Goal: Task Accomplishment & Management: Use online tool/utility

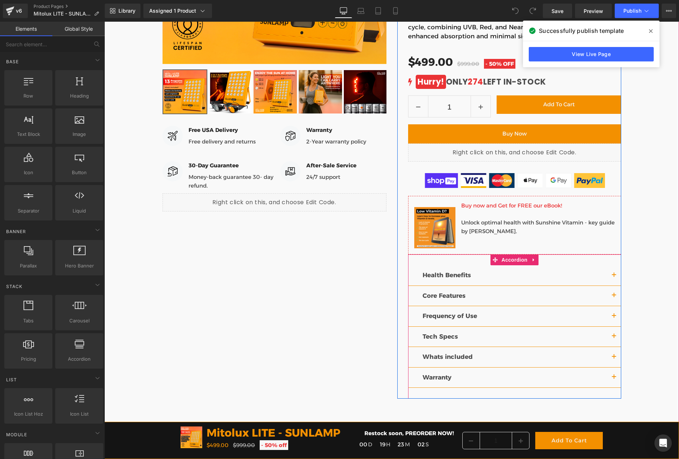
click at [614, 336] on button "button" at bounding box center [614, 336] width 14 height 20
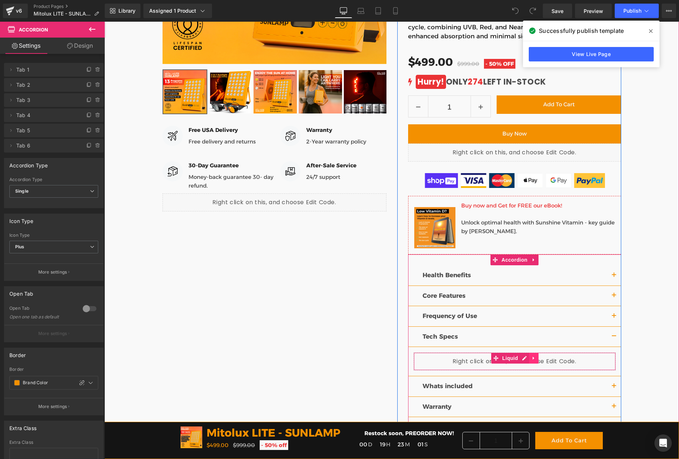
click at [531, 355] on icon at bounding box center [533, 357] width 5 height 5
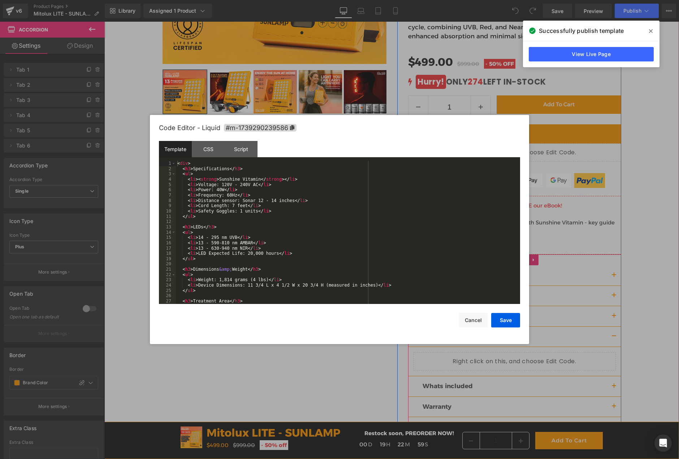
click at [503, 353] on div "Liquid" at bounding box center [514, 361] width 202 height 18
click at [225, 200] on div "< div > < h3 > Specifications </ h3 > < ul > < li > < strong > Sunshine Vitamin…" at bounding box center [346, 237] width 341 height 153
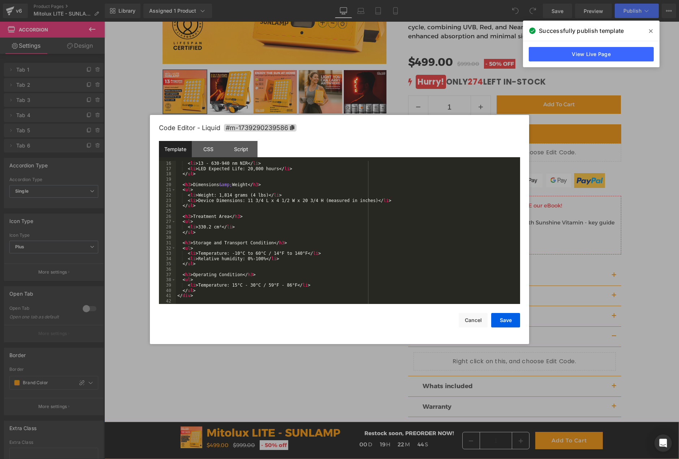
scroll to position [79, 0]
click at [506, 322] on button "Save" at bounding box center [505, 320] width 29 height 14
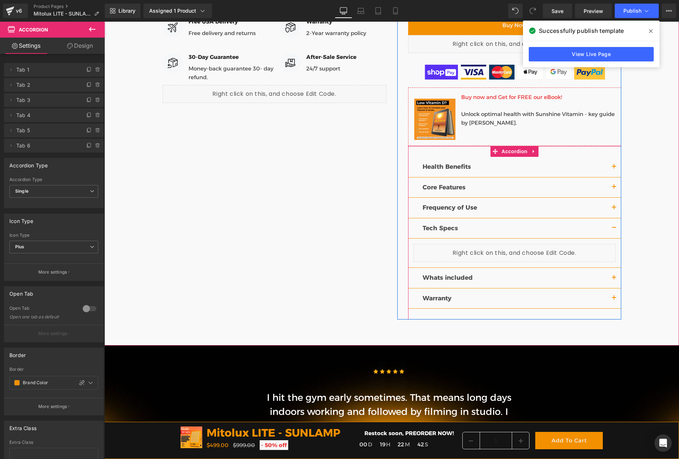
scroll to position [397, 0]
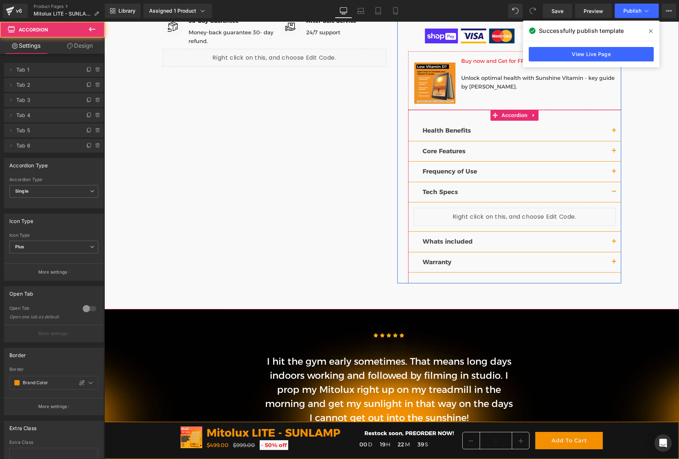
click at [609, 244] on button "button" at bounding box center [614, 241] width 14 height 20
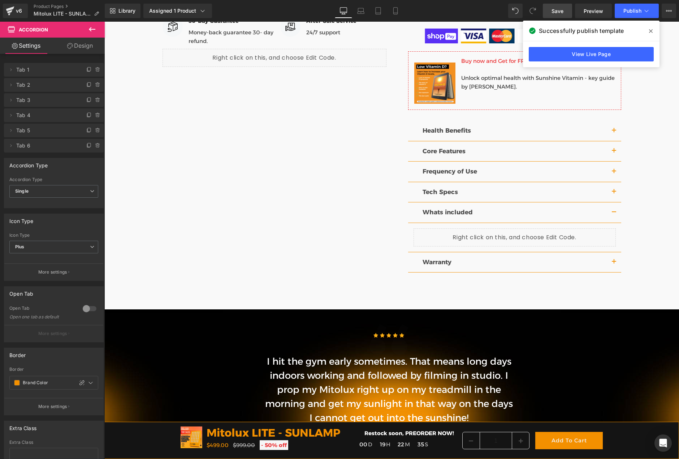
click at [563, 15] on link "Save" at bounding box center [557, 11] width 29 height 14
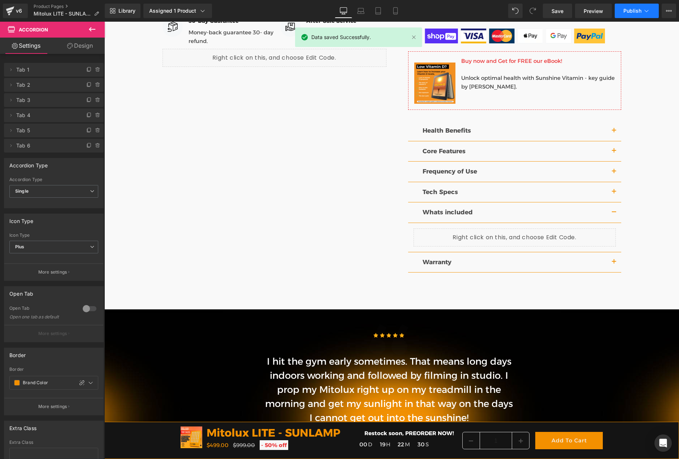
click at [636, 10] on span "Publish" at bounding box center [632, 11] width 18 height 6
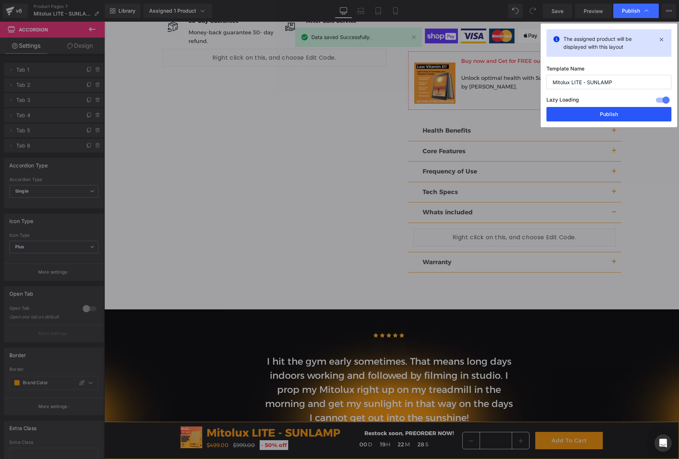
click at [606, 115] on button "Publish" at bounding box center [608, 114] width 125 height 14
